Goal: Information Seeking & Learning: Learn about a topic

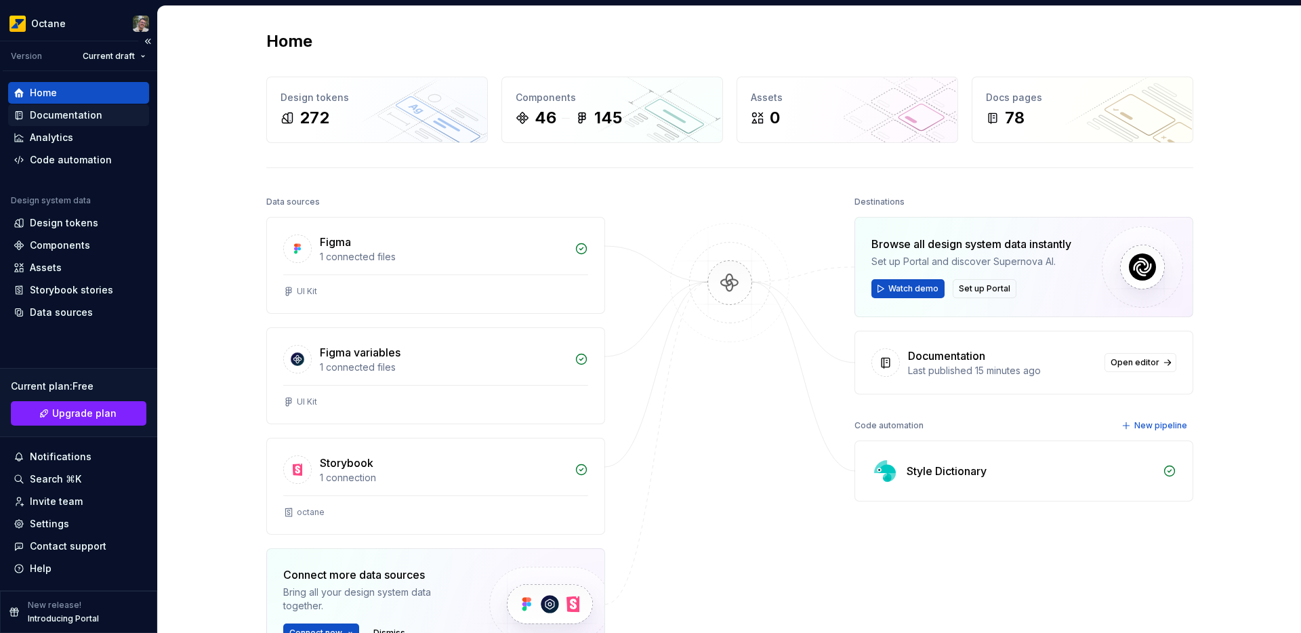
click at [83, 117] on div "Documentation" at bounding box center [66, 115] width 73 height 14
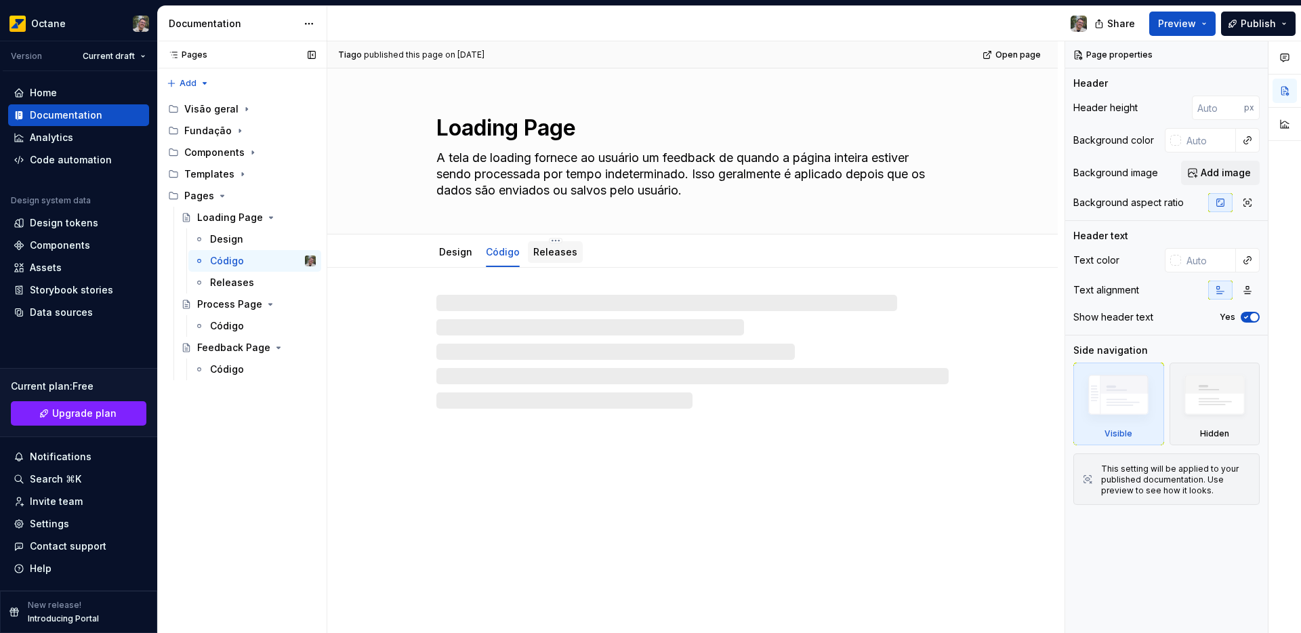
click at [538, 263] on div "Releases" at bounding box center [555, 252] width 55 height 24
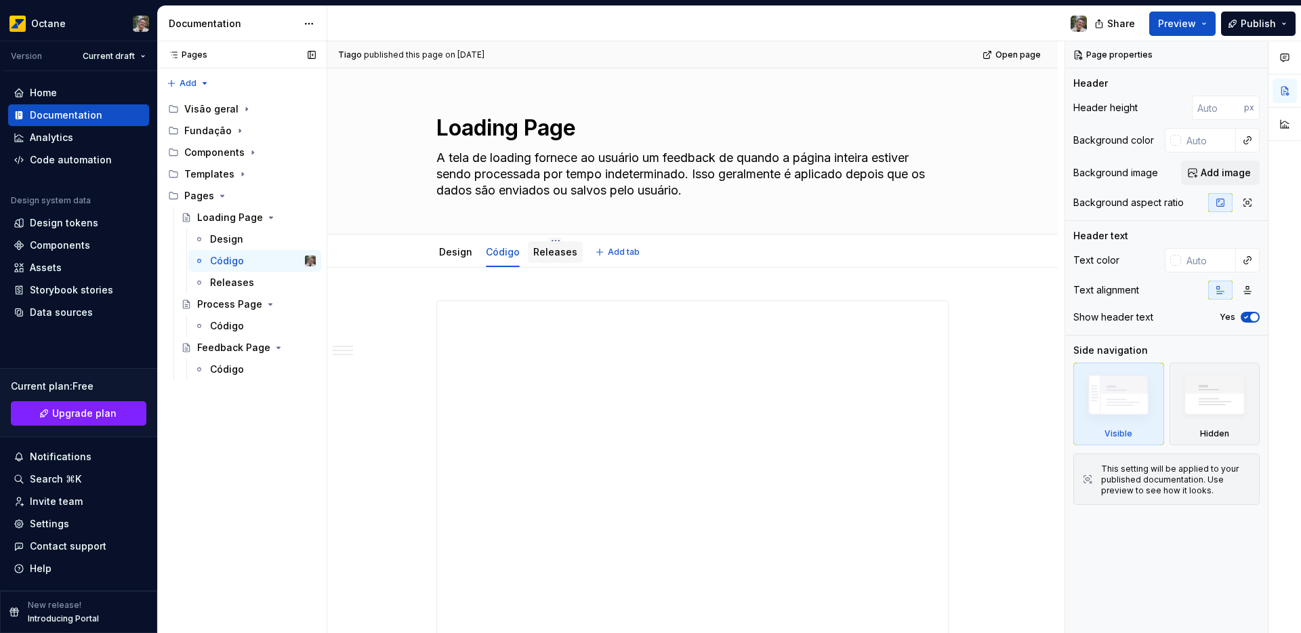
click at [533, 255] on link "Releases" at bounding box center [555, 252] width 44 height 12
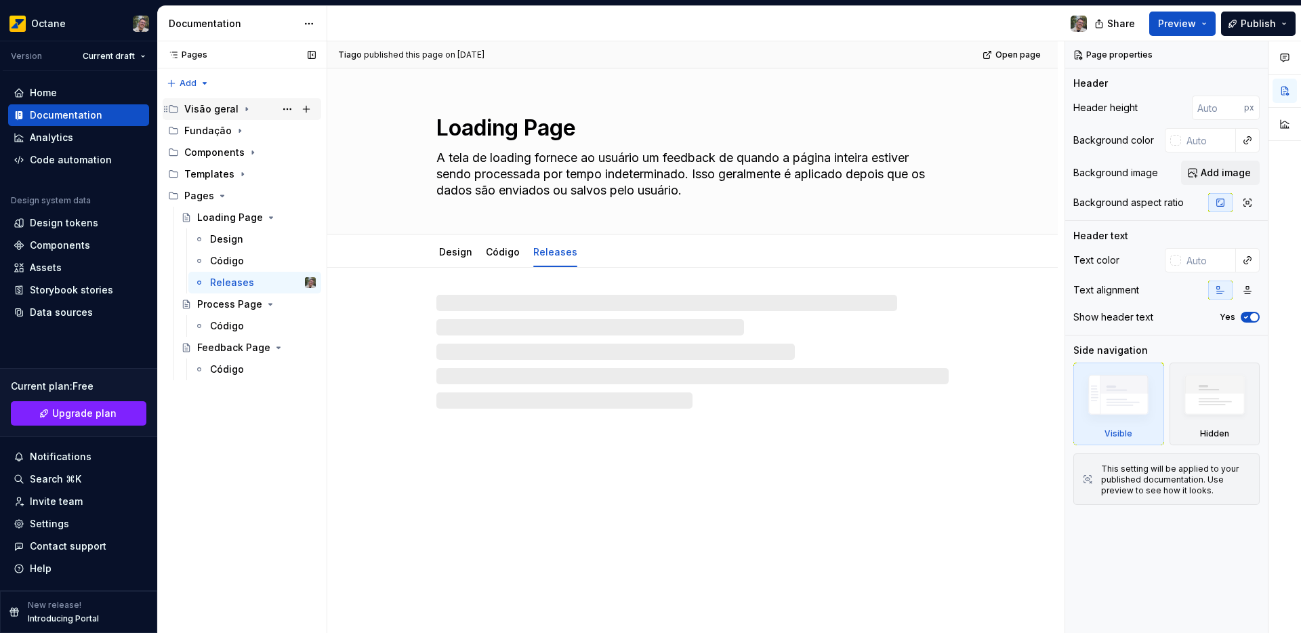
click at [207, 110] on div "Visão geral" at bounding box center [211, 109] width 54 height 14
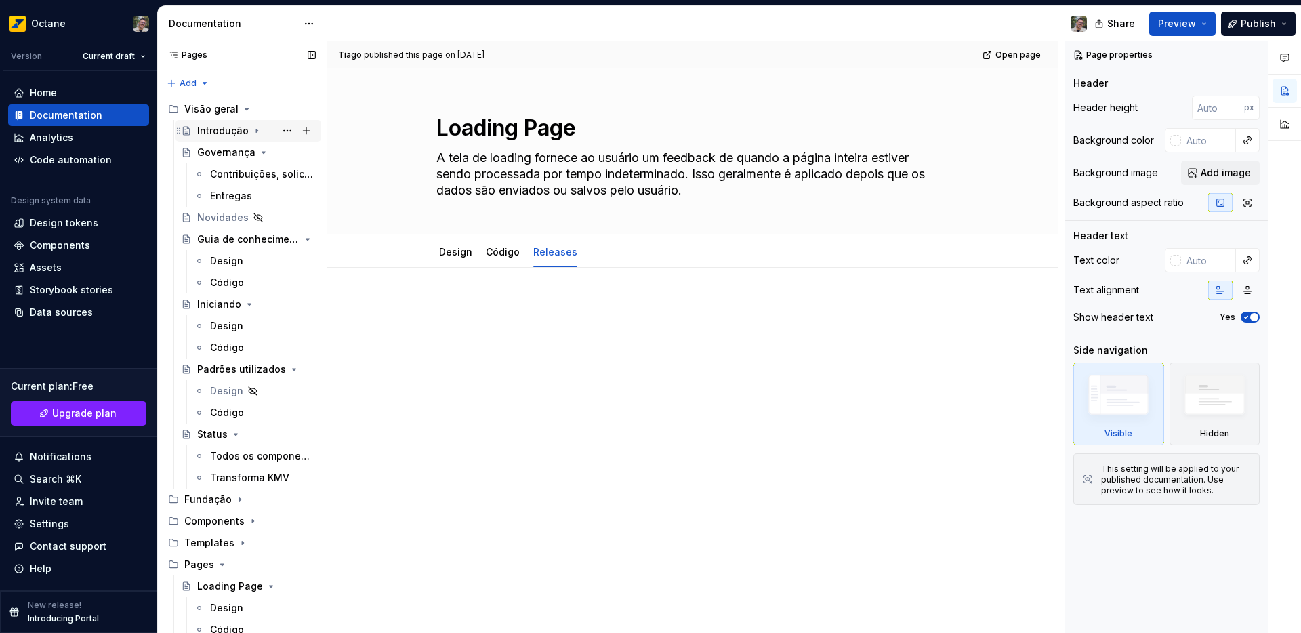
click at [218, 139] on div "Introdução" at bounding box center [256, 130] width 119 height 19
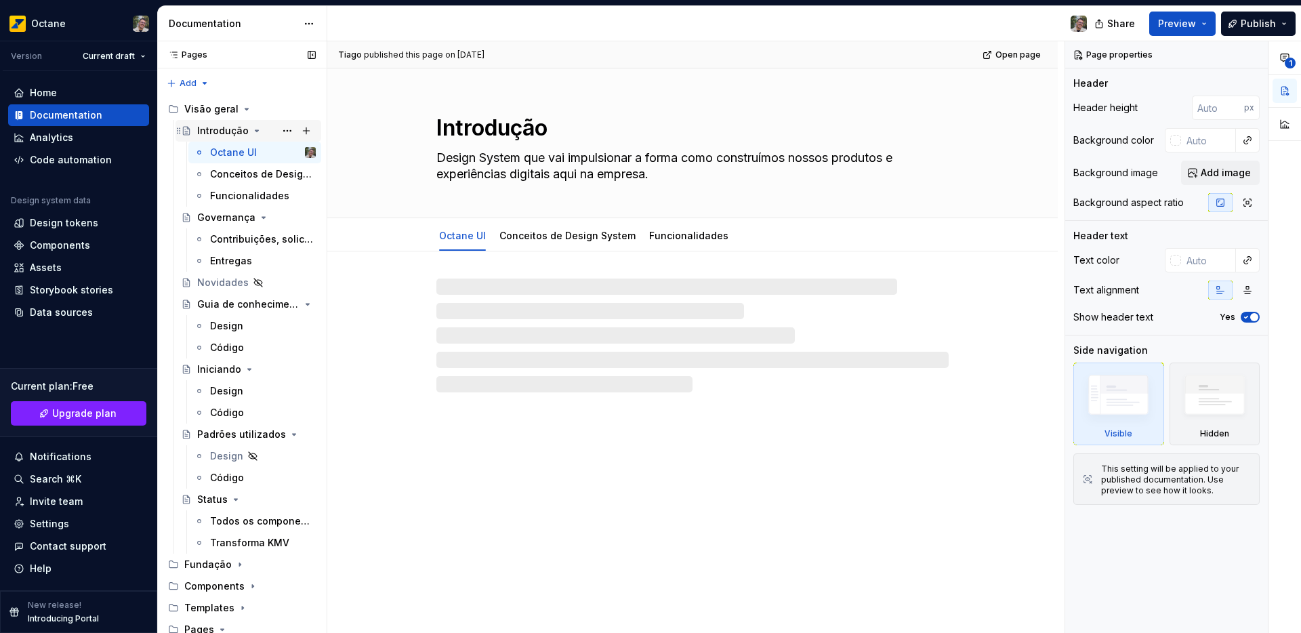
click at [218, 139] on div "Introdução" at bounding box center [256, 130] width 119 height 19
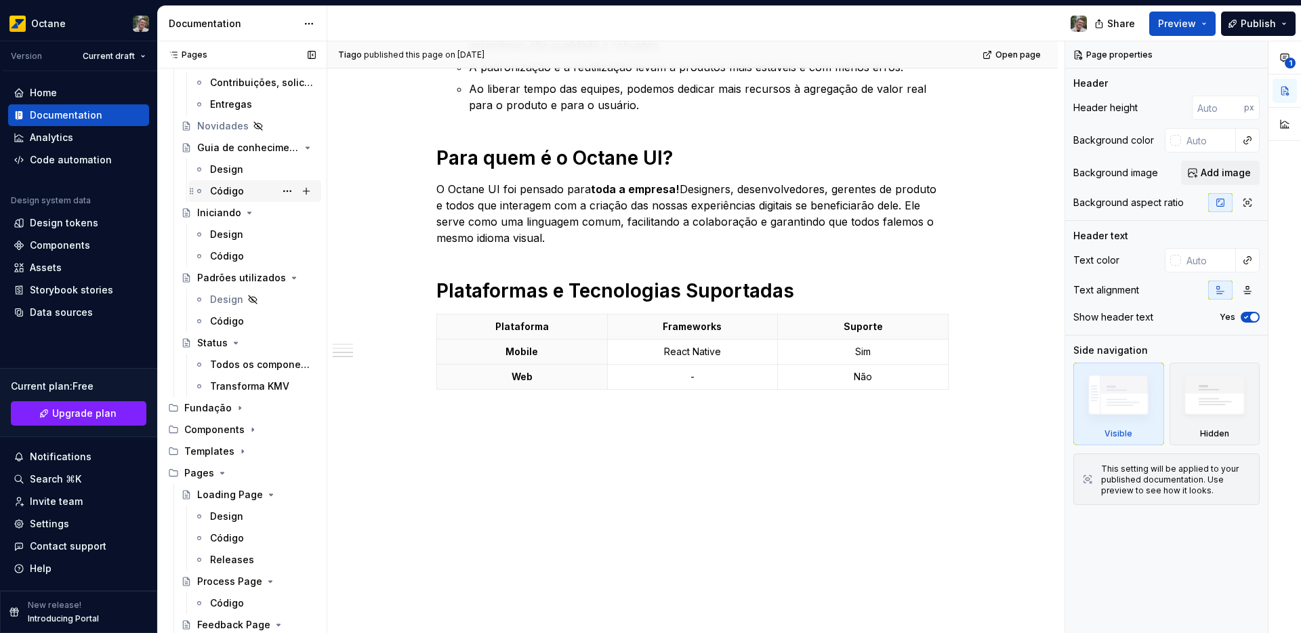
scroll to position [178, 0]
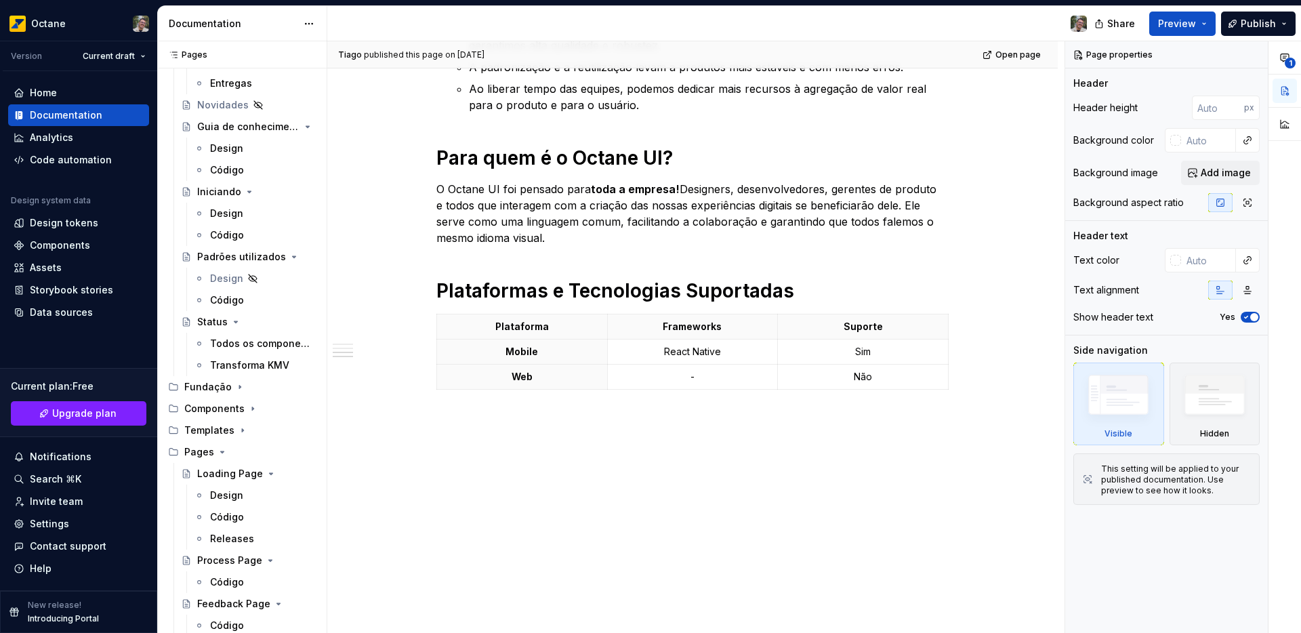
type textarea "*"
